Goal: Task Accomplishment & Management: Complete application form

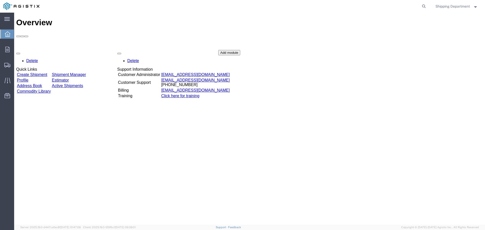
click at [36, 72] on link "Create Shipment" at bounding box center [32, 74] width 30 height 4
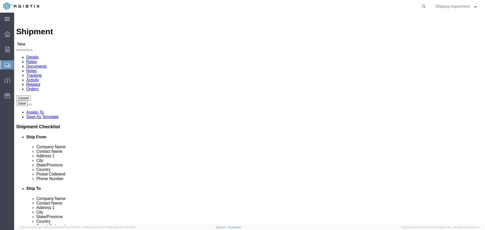
select select
click select "Select Kortick Manufacturing Co PG&E"
select select "9596"
click select "Select Kortick Manufacturing Co PG&E"
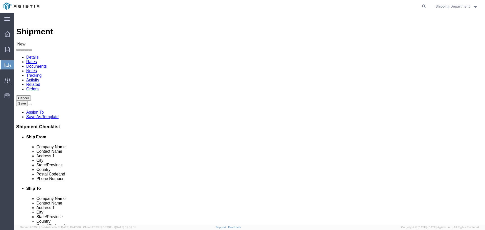
select select "PURCHORD"
select select
click select "Select All Others Fremont DC Fresno DC Wheatland DC"
select select "19996"
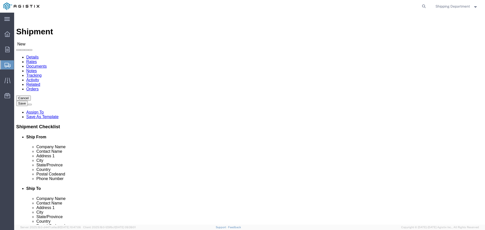
click select "Select All Others Fremont DC Fresno DC Wheatland DC"
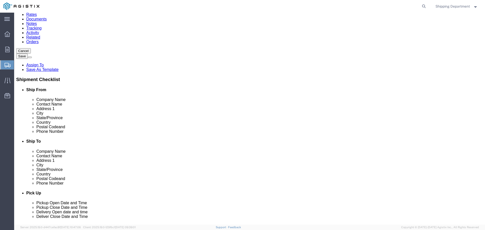
scroll to position [51, 0]
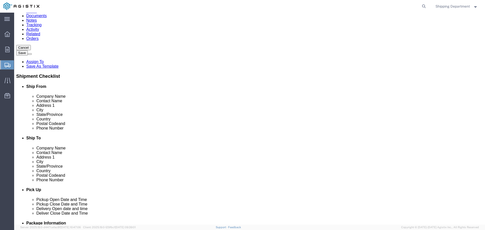
click span
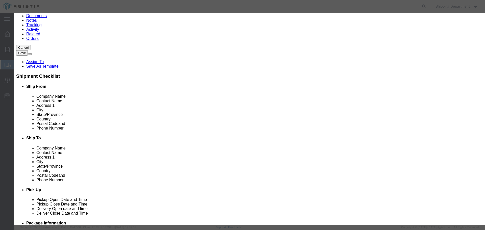
click link "Zip"
click button "Select"
select select "CA"
click button "Select"
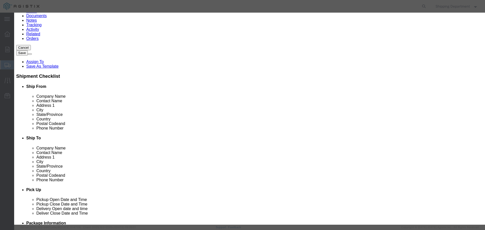
select select "CA"
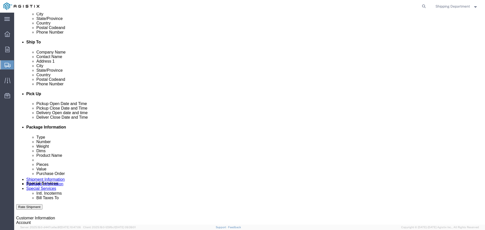
scroll to position [177, 0]
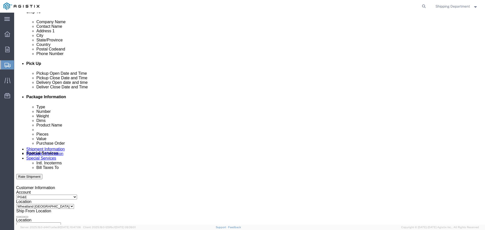
click div "Sep 19 2025 2:00 PM"
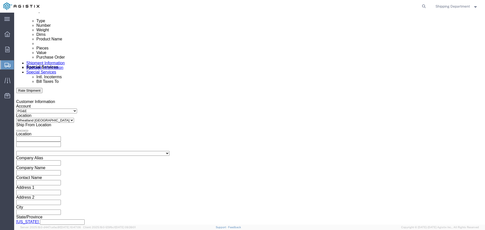
click input "2:00 PM"
click input "7:00 PM"
type input "7:00 AM"
click button "Apply"
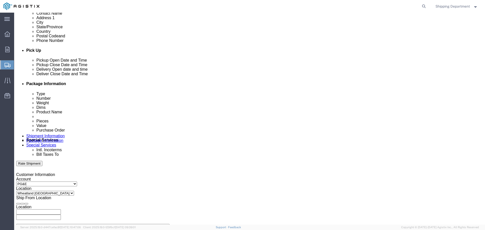
scroll to position [187, 0]
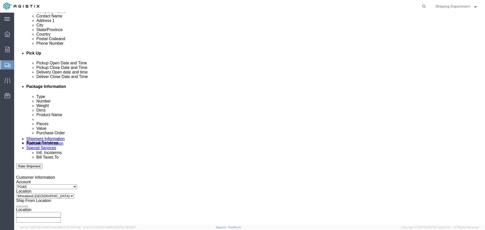
click div
click button "Apply"
click div
click button "Apply"
click input "text"
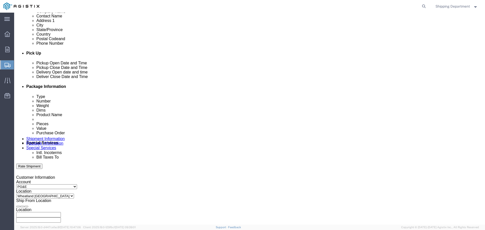
click input "text"
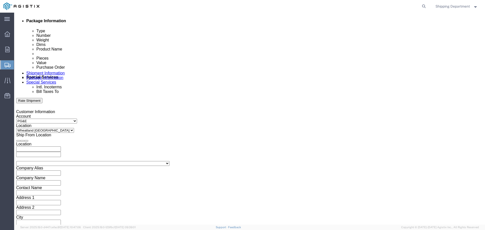
scroll to position [263, 0]
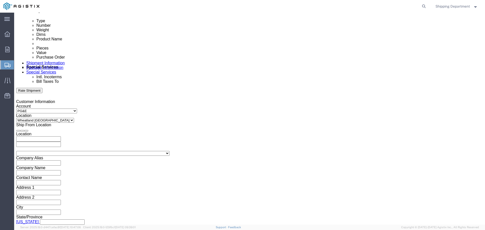
type input "3501415459"
click button "Continue"
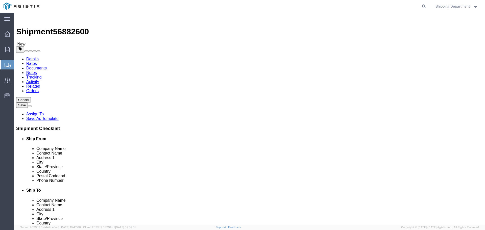
click select "Select Bulk Bundle(s) Cardboard Box(es) Carton(s) Crate(s) Drum(s) (Fiberboard)…"
select select "PONS"
click select "Select Bulk Bundle(s) Cardboard Box(es) Carton(s) Crate(s) Drum(s) (Fiberboard)…"
click input "1"
type input "10"
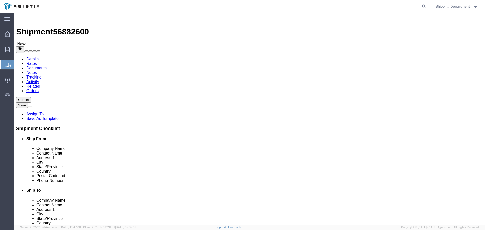
click input "text"
type input "96"
type input "48"
type input "58"
drag, startPoint x: 79, startPoint y: 127, endPoint x: 32, endPoint y: 125, distance: 46.5
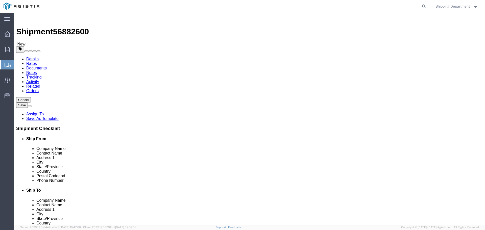
click div "Weight 0.00 Select kgs lbs Ship. t°"
type input "16000"
click link "Add Content"
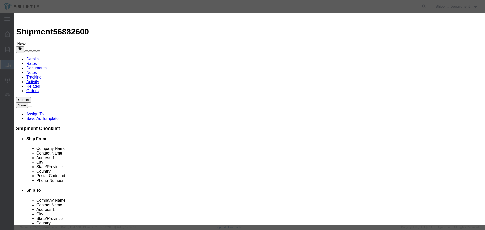
click input "text"
type input "FIBERGLASS"
click strong "FIBERGLASS"
select select
select select "USD"
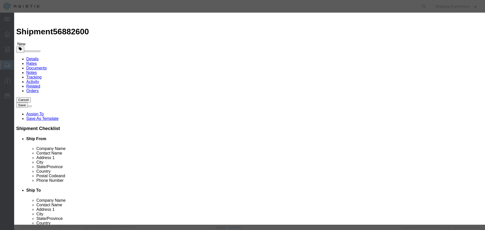
type input "ANGLE 3"X3"X1/4" FIBERGLASS"
type input "D757506"
type input "ANGLE 3"X3"X1/4" FIBERGLASS"
drag, startPoint x: 169, startPoint y: 89, endPoint x: 93, endPoint y: 75, distance: 77.2
click div "Commodity library Product Name ANGLE 3"X3"X1/4" FIBERGLASS FIBERGLASS Pieces Se…"
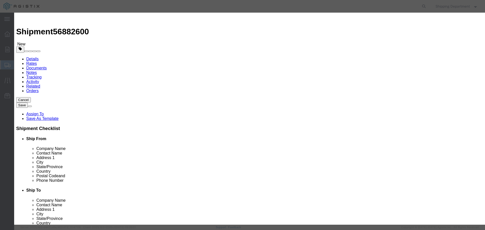
type input "M150591"
click td "Name: CROSSARM COMPOSITE TANGENT 8'"
type input "CROSSARM COMPOSITE TANGENT 8'"
type input "M150591"
click input "text"
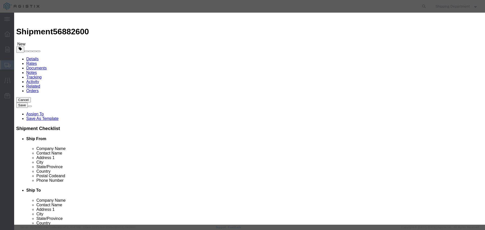
type input "420"
click input "text"
type input "1"
click select "Select 50 55 60 65 70 85 92.5 100 125 175 250 300 400"
select select "50"
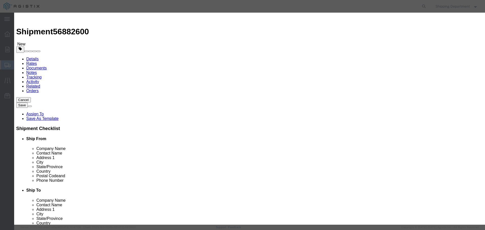
click select "Select 50 55 60 65 70 85 92.5 100 125 175 250 300 400"
click button "Save & Close"
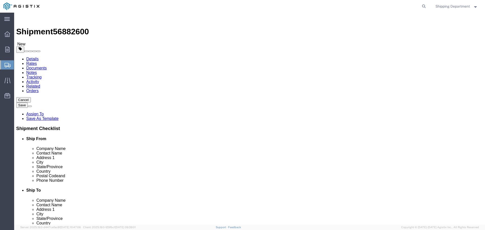
scroll to position [1, 0]
click button "Continue"
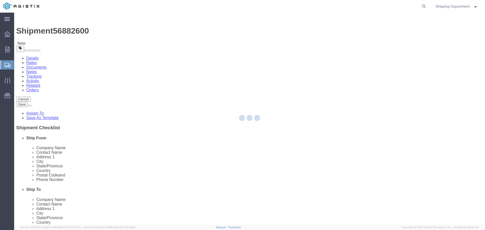
select select
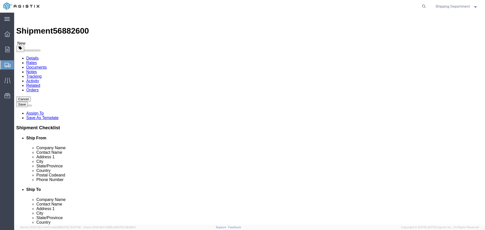
click button "Rate Shipment"
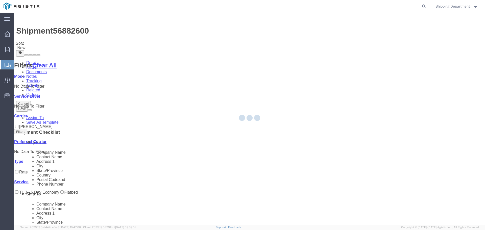
scroll to position [0, 0]
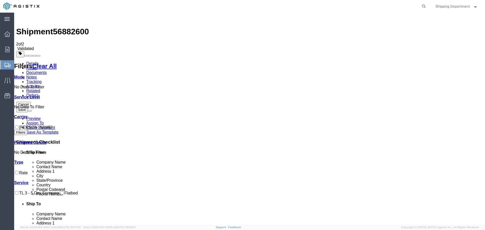
checkbox input "true"
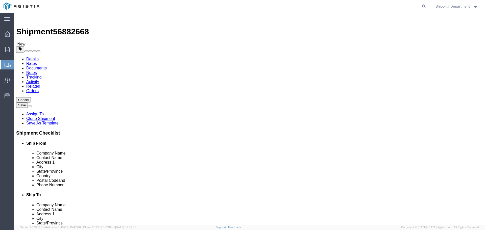
click select "Select All Others Fremont DC Fresno DC Wheatland DC"
select select "19740"
click select "Select All Others Fremont DC Fresno DC Wheatland DC"
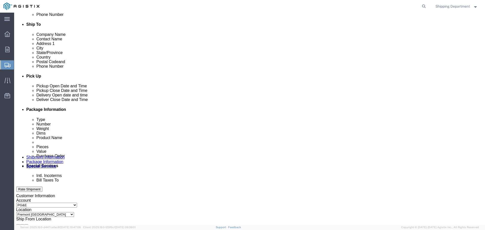
scroll to position [227, 0]
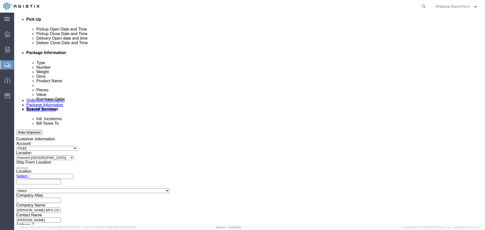
click input "3501415459"
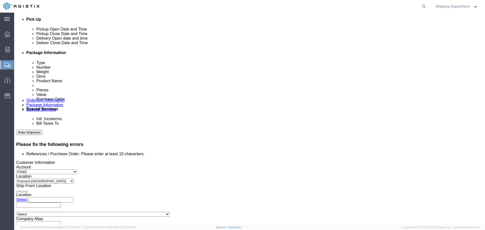
scroll to position [249, 0]
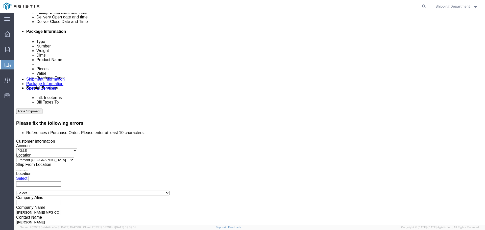
click input "35014154"
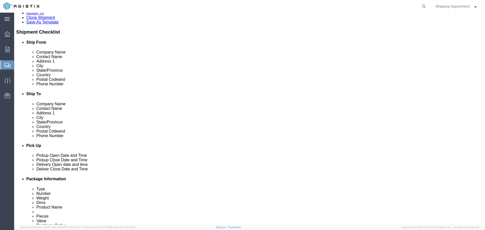
scroll to position [0, 0]
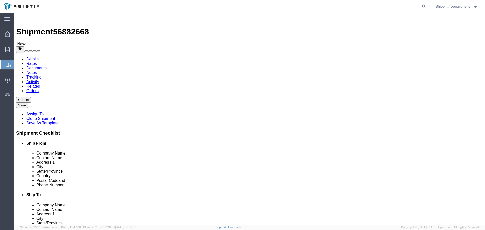
type input "3501415458"
click span
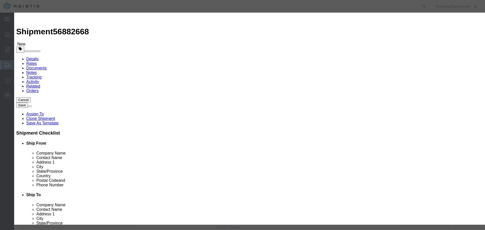
click link "Zip"
click button "Select"
select select "CA"
click button "Select"
type input "PG&E - FREMONT DC"
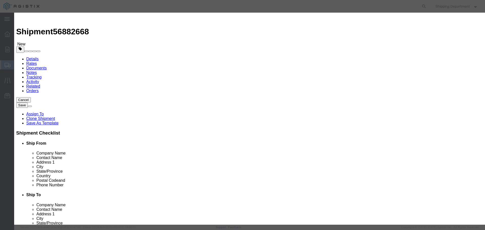
type input "42105 BOYCE RD"
type input "FREMONT"
type input "94538"
select select "CA"
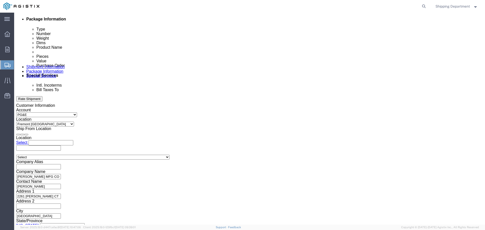
scroll to position [263, 0]
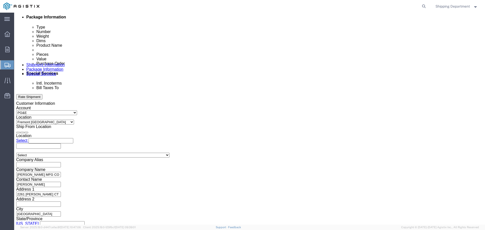
click button "Continue"
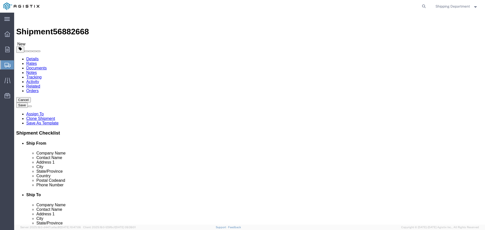
click button "Continue"
click button "Rate Shipment"
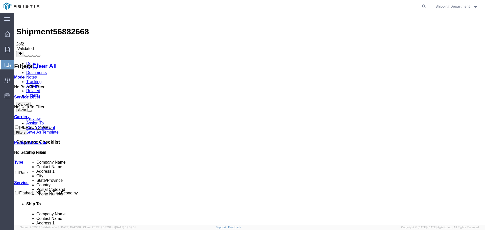
checkbox input "true"
